Goal: Obtain resource: Download file/media

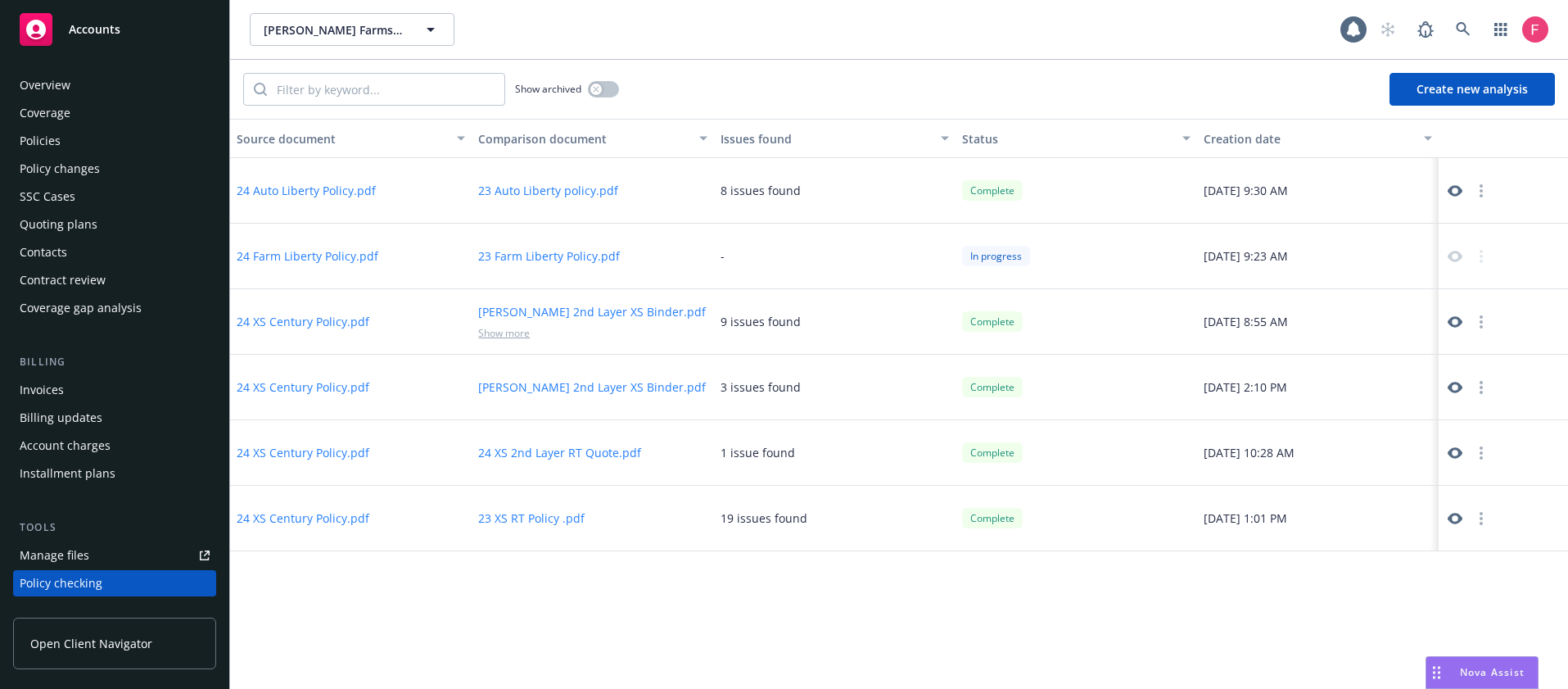
scroll to position [213, 0]
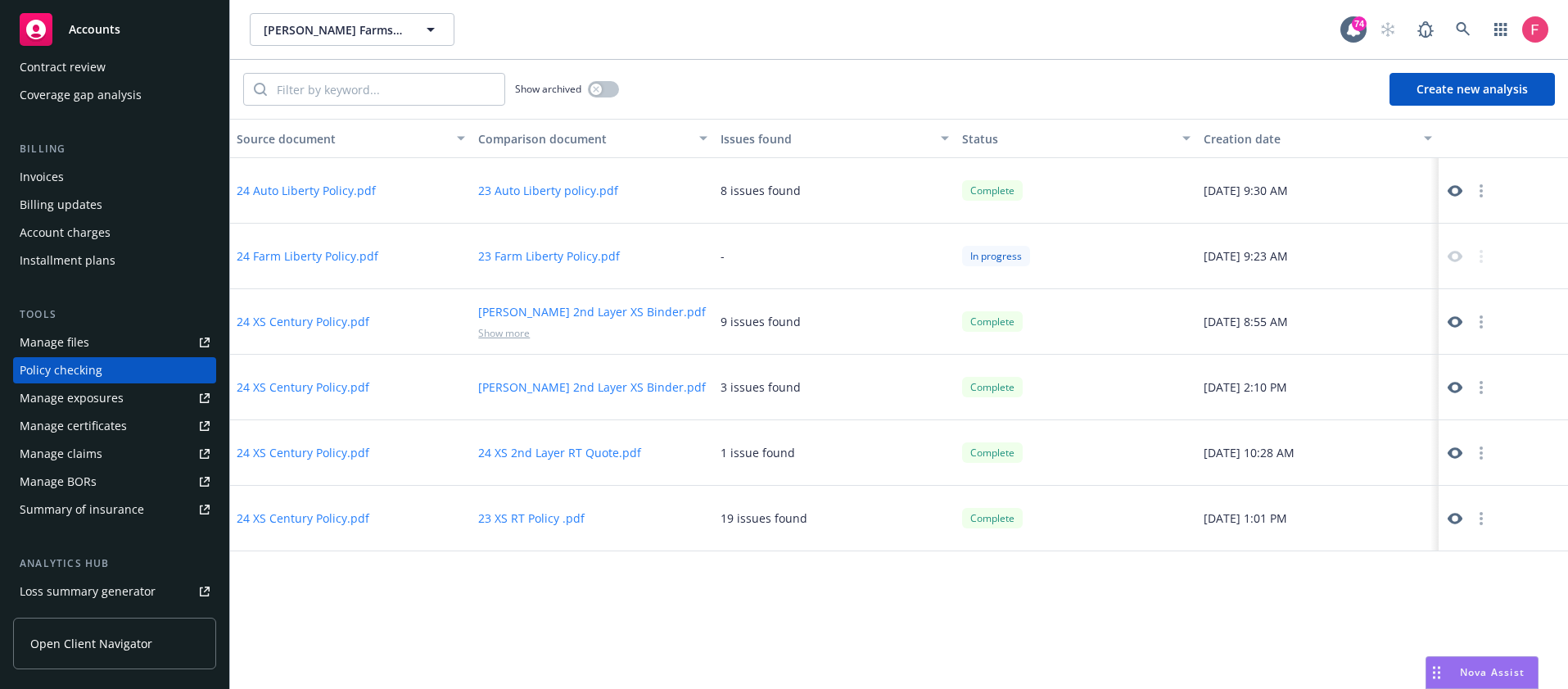
click at [307, 259] on button "24 Farm Liberty Policy.pdf" at bounding box center [307, 256] width 141 height 17
